Goal: Transaction & Acquisition: Purchase product/service

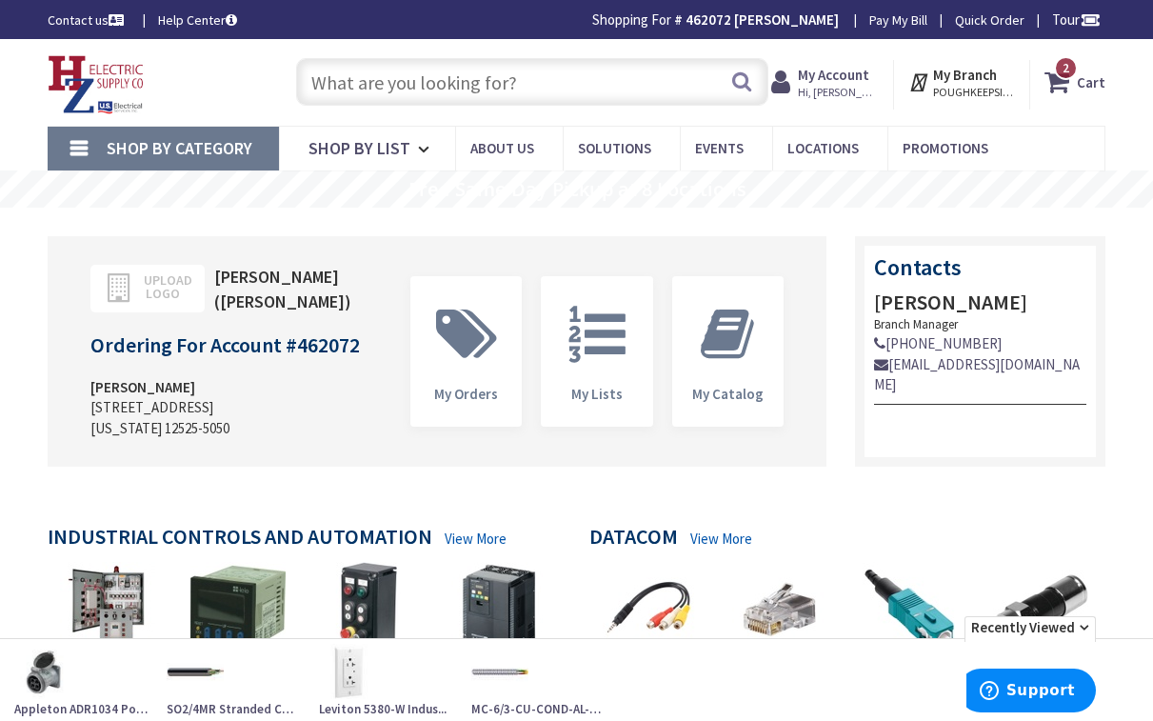
click at [356, 76] on input "text" at bounding box center [532, 82] width 472 height 48
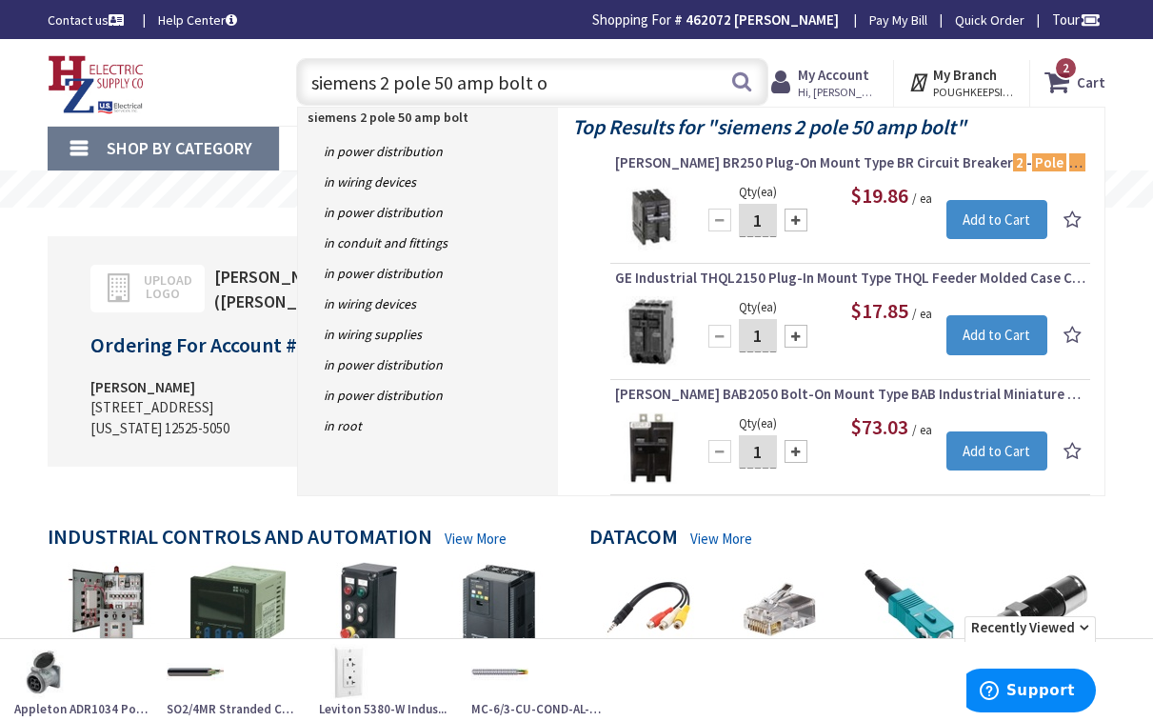
type input "siemens 2 pole 50 amp bolt on"
